Goal: Task Accomplishment & Management: Use online tool/utility

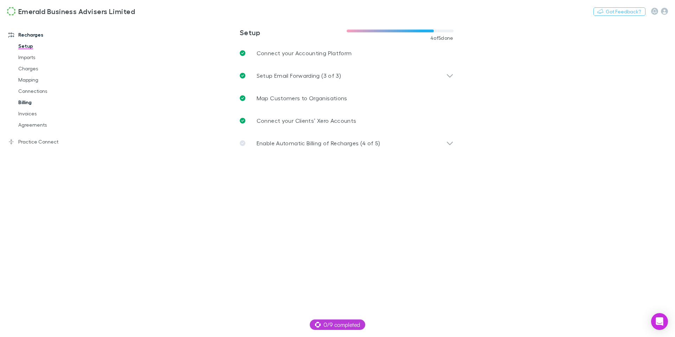
click at [24, 102] on link "Billing" at bounding box center [50, 102] width 78 height 11
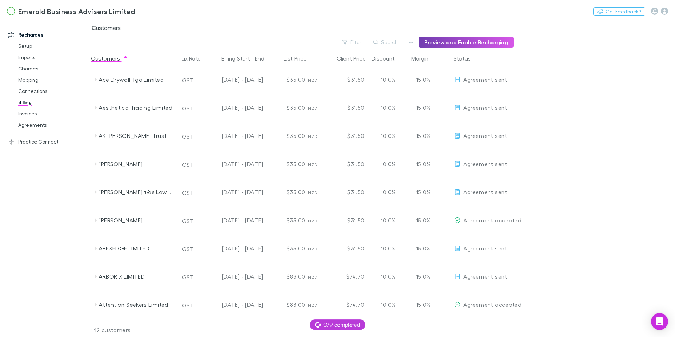
click at [460, 41] on button "Preview and Enable Recharging" at bounding box center [466, 42] width 95 height 11
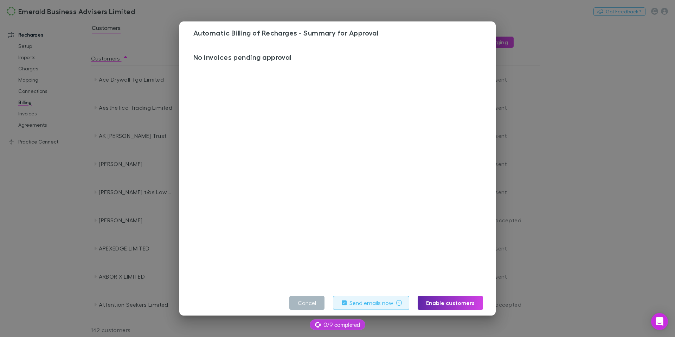
drag, startPoint x: 309, startPoint y: 304, endPoint x: 314, endPoint y: 304, distance: 4.2
click at [310, 304] on button "Cancel" at bounding box center [306, 303] width 35 height 14
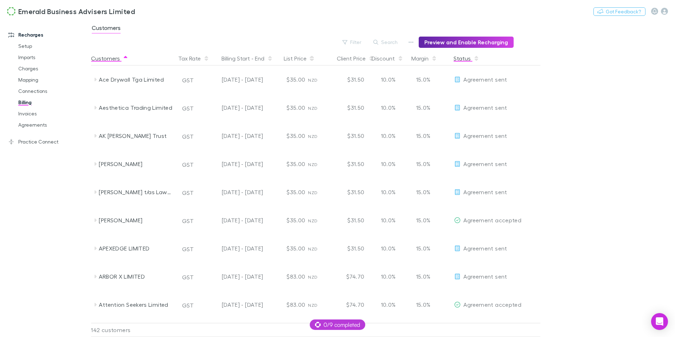
click at [468, 62] on button "Status" at bounding box center [466, 58] width 26 height 14
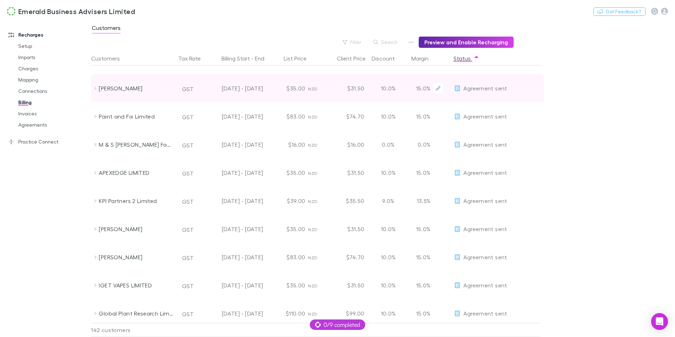
scroll to position [327, 0]
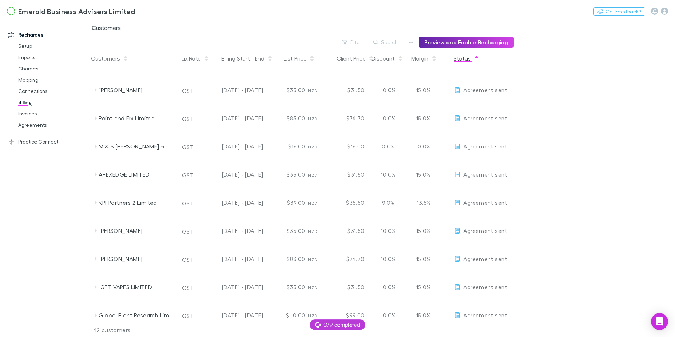
click at [457, 58] on button "Status" at bounding box center [466, 58] width 26 height 14
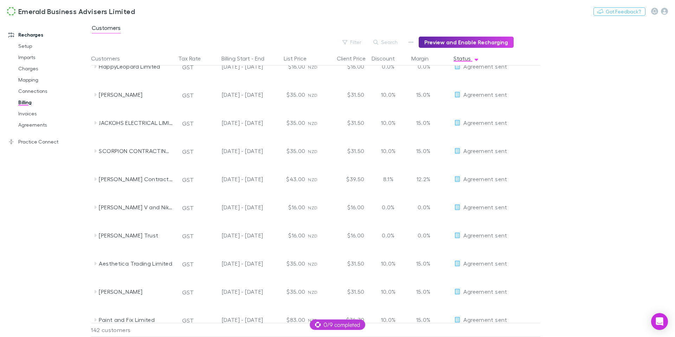
scroll to position [1493, 0]
